Goal: Check status: Check status

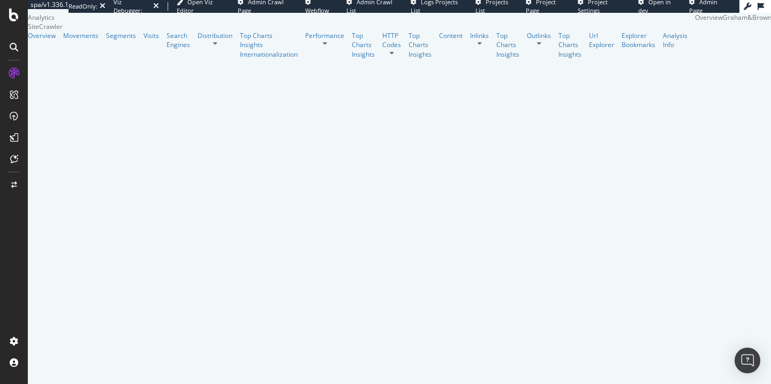
scroll to position [1183, 0]
